Goal: Information Seeking & Learning: Learn about a topic

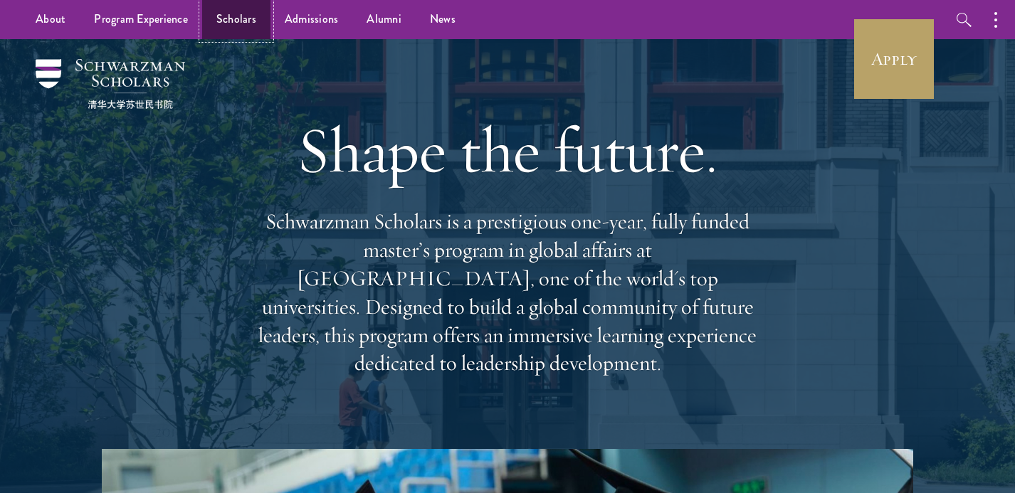
click at [243, 21] on link "Scholars" at bounding box center [236, 19] width 68 height 39
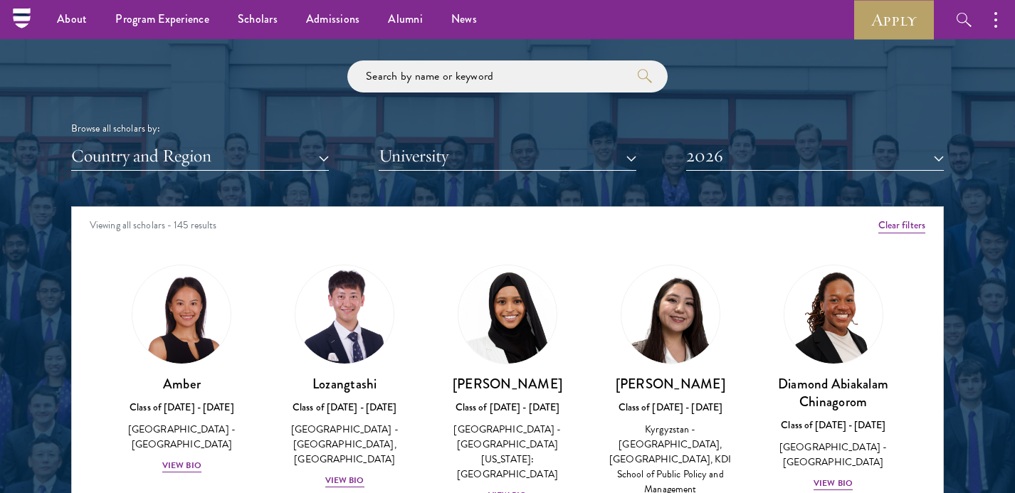
scroll to position [1678, 0]
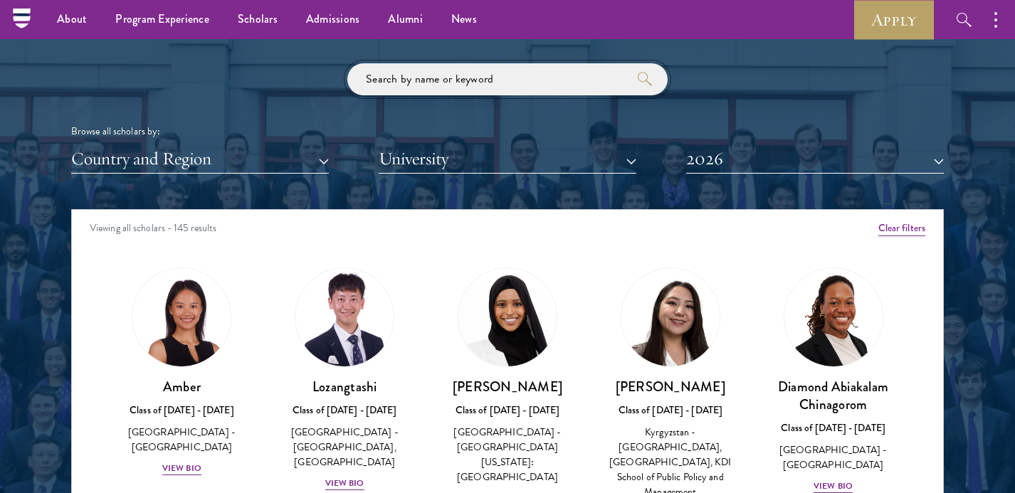
click at [434, 75] on input "search" at bounding box center [507, 79] width 320 height 32
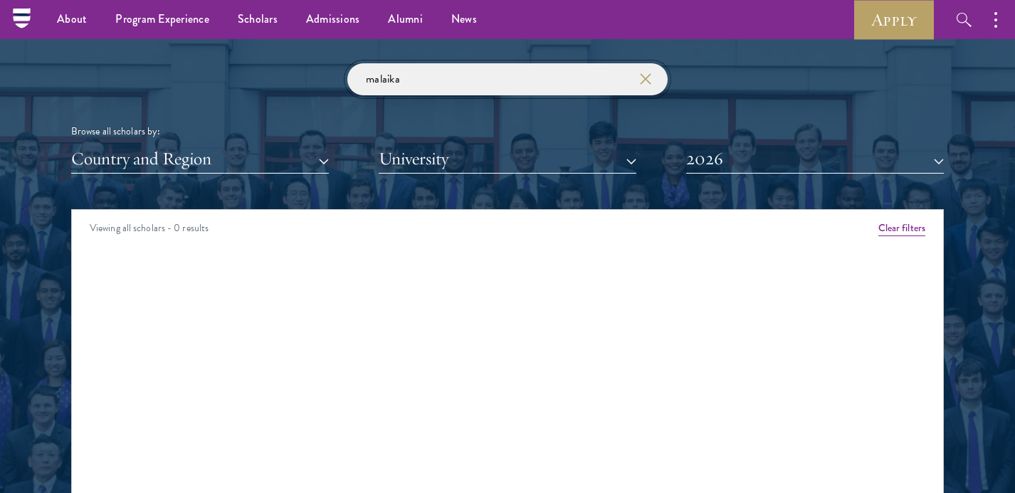
type input "malaika"
click button "submit" at bounding box center [0, 0] width 0 height 0
click at [730, 158] on button "2026" at bounding box center [815, 159] width 258 height 29
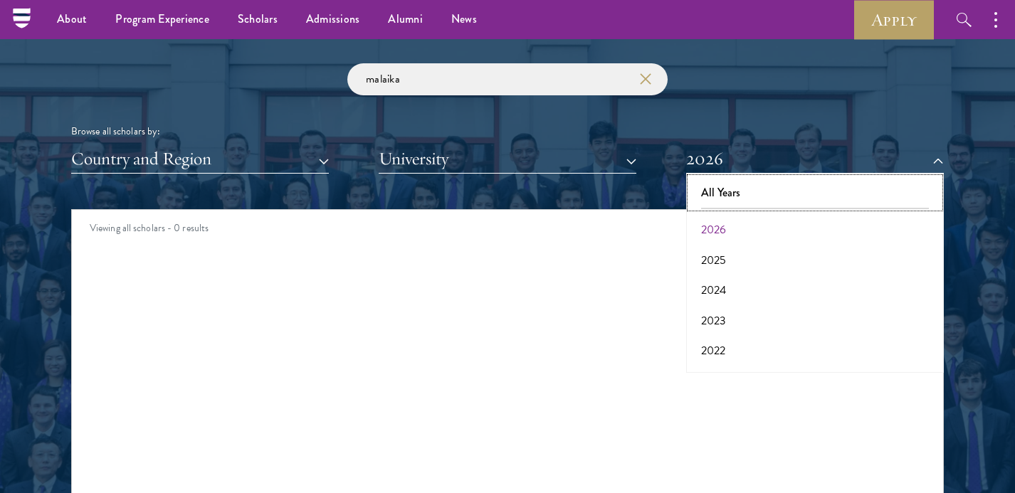
click at [731, 205] on button "All Years" at bounding box center [814, 193] width 249 height 30
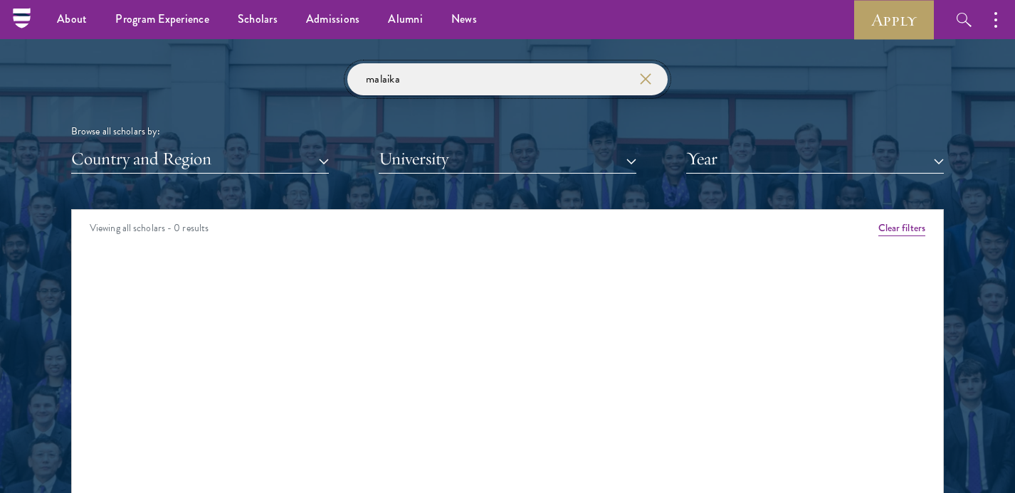
click at [587, 85] on input "malaika" at bounding box center [507, 79] width 320 height 32
click button "submit" at bounding box center [0, 0] width 0 height 0
click at [650, 84] on use "button" at bounding box center [645, 79] width 20 height 20
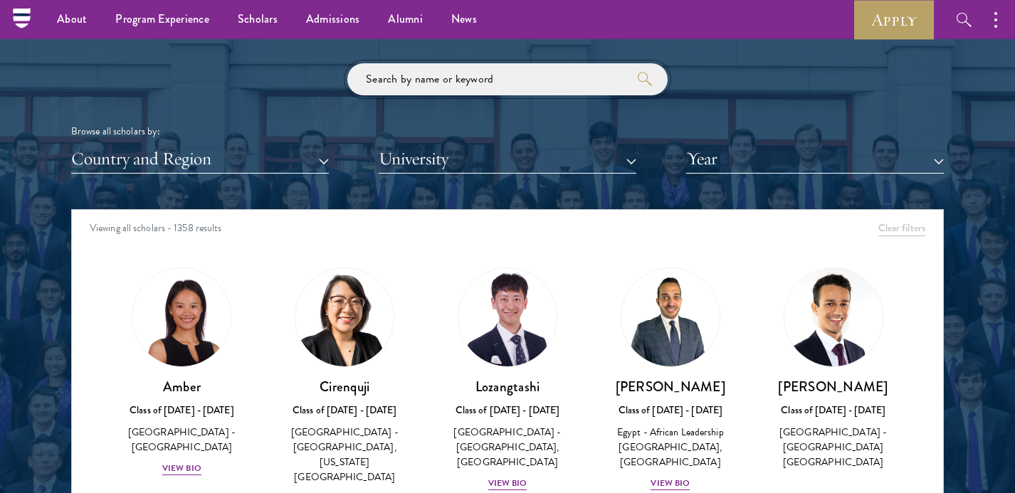
click at [626, 85] on input "search" at bounding box center [507, 79] width 320 height 32
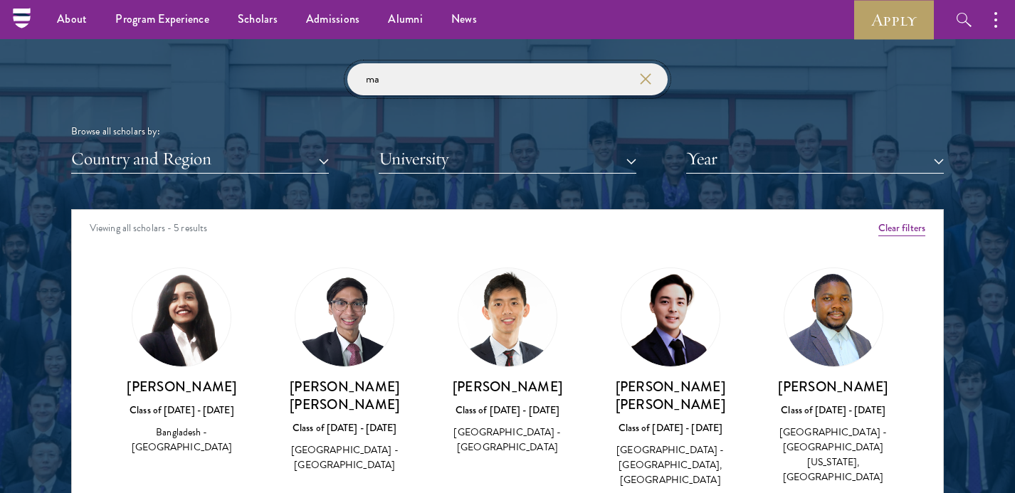
type input "m"
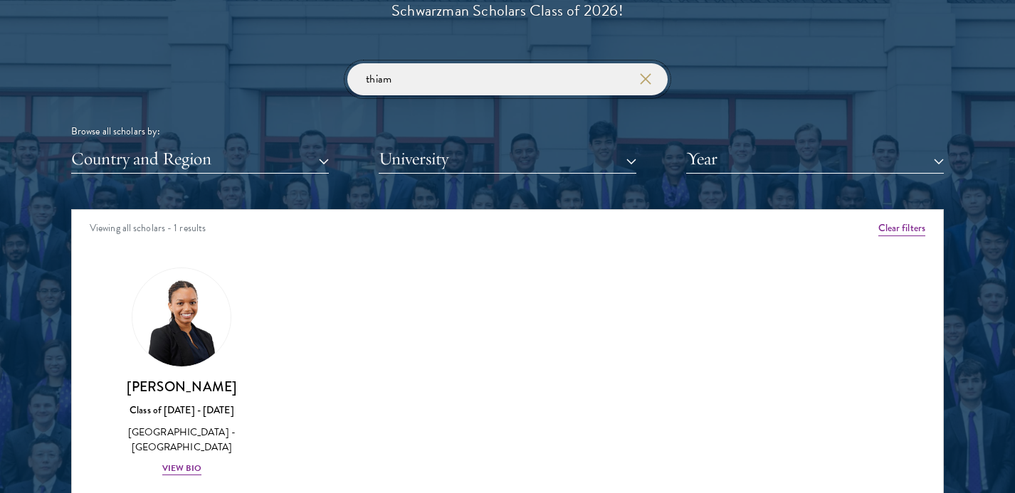
scroll to position [1707, 0]
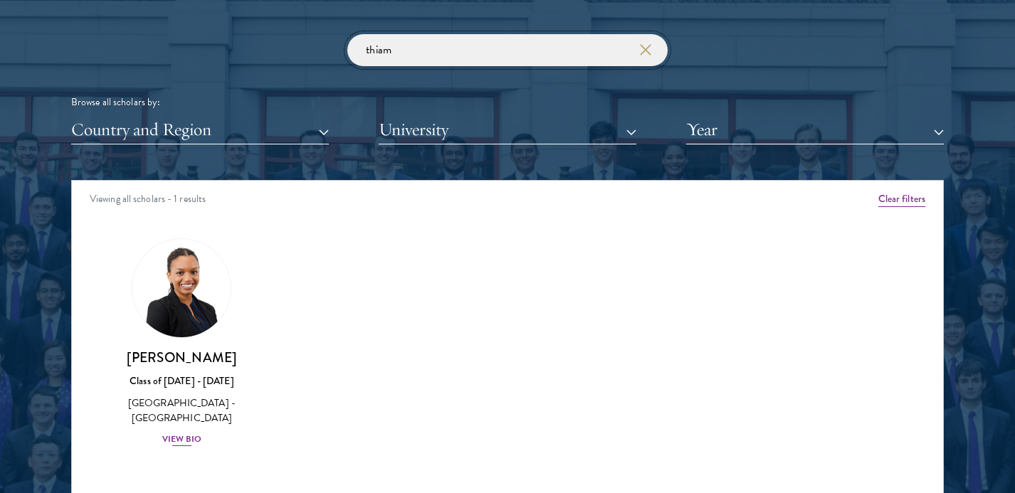
type input "thiam"
click at [187, 442] on div "View Bio" at bounding box center [181, 440] width 39 height 14
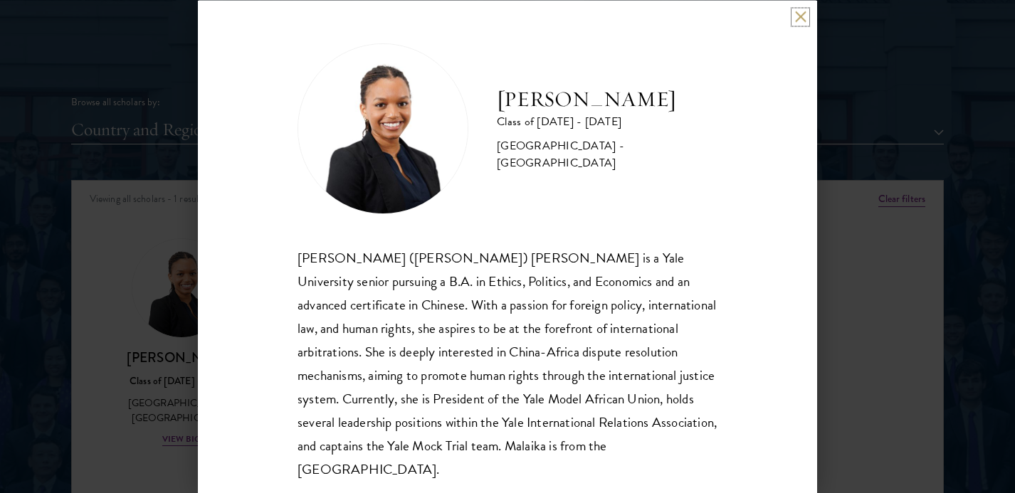
click at [802, 16] on button at bounding box center [800, 17] width 12 height 12
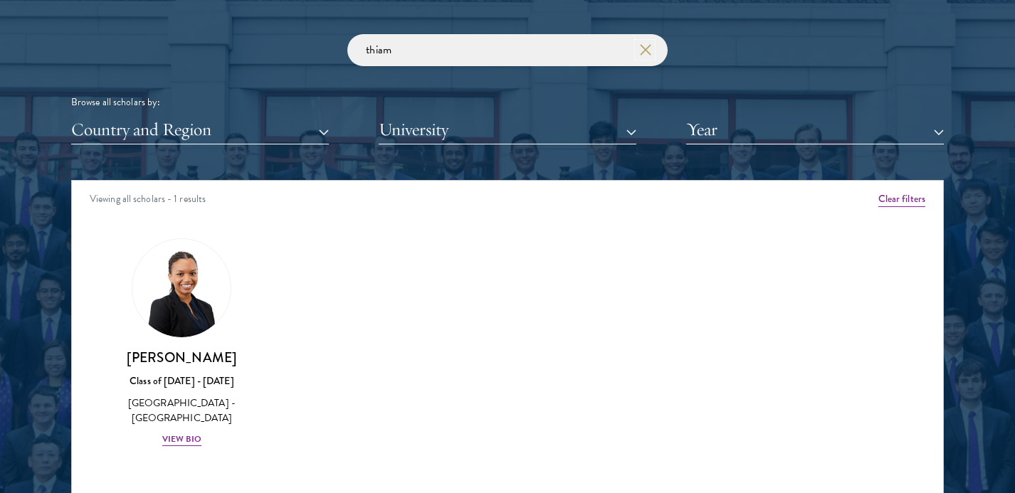
click at [640, 46] on use "button" at bounding box center [645, 50] width 20 height 20
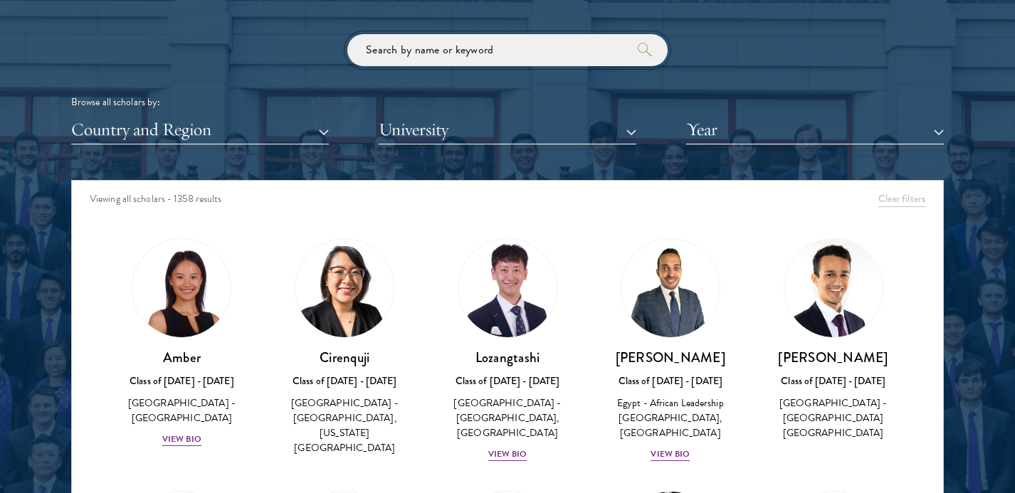
click at [606, 54] on input "search" at bounding box center [507, 50] width 320 height 32
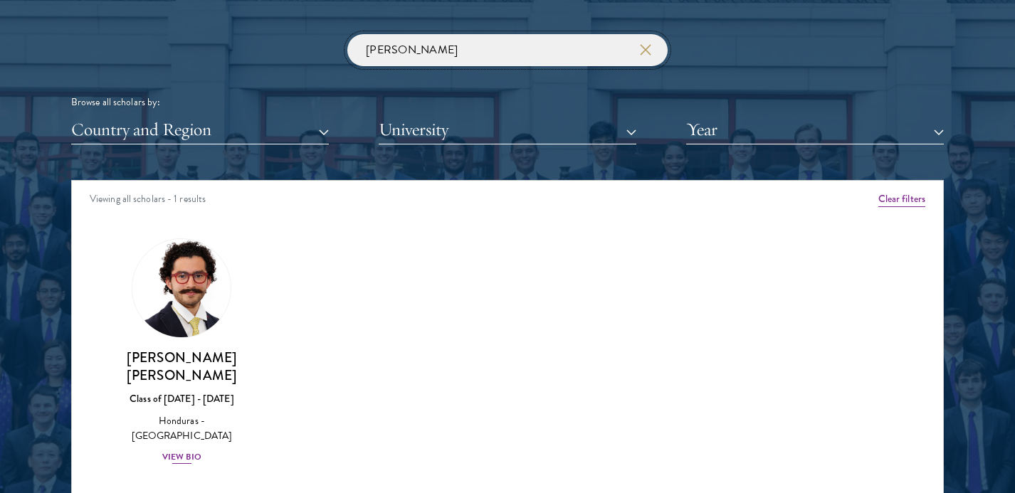
type input "[PERSON_NAME]"
click at [186, 451] on div "View Bio" at bounding box center [181, 458] width 39 height 14
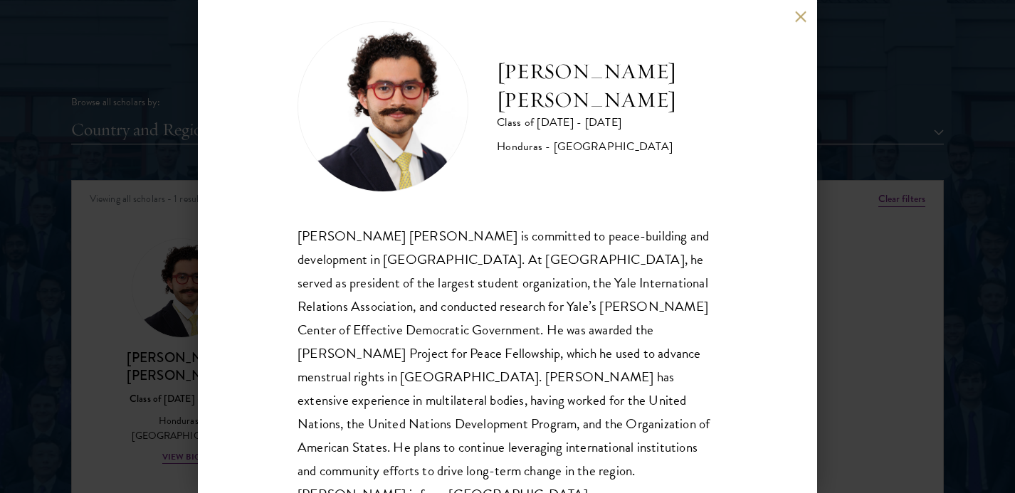
scroll to position [51, 0]
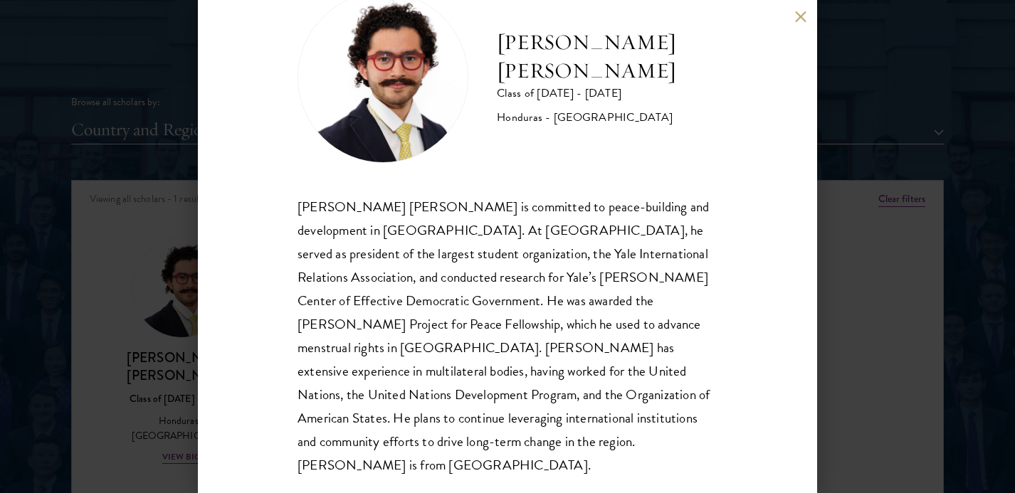
click at [175, 167] on div "[PERSON_NAME] [PERSON_NAME] Class of [DATE] - [DATE] [GEOGRAPHIC_DATA] - [GEOGR…" at bounding box center [507, 246] width 1015 height 493
